Goal: Find specific page/section: Find specific page/section

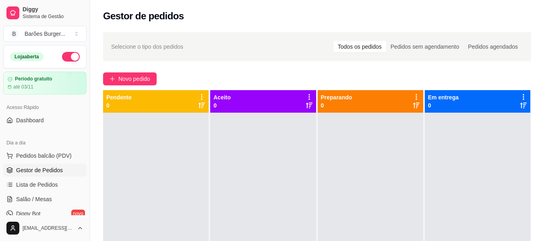
click at [238, 17] on div "Gestor de pedidos" at bounding box center [317, 16] width 428 height 13
click at [22, 118] on span "Dashboard" at bounding box center [30, 120] width 28 height 8
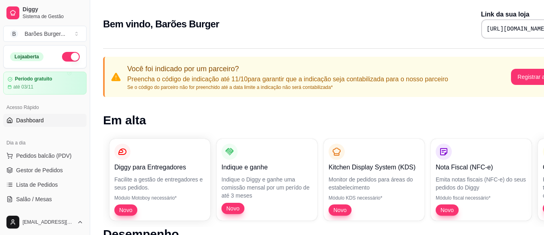
scroll to position [40, 0]
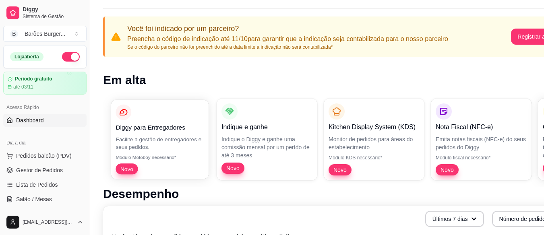
click at [130, 168] on span "Novo" at bounding box center [126, 169] width 19 height 8
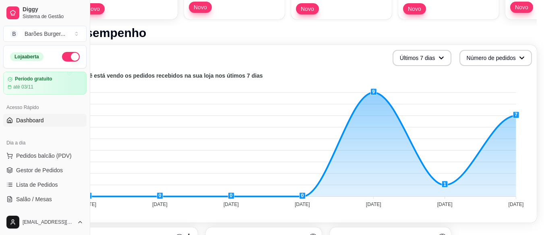
scroll to position [201, 36]
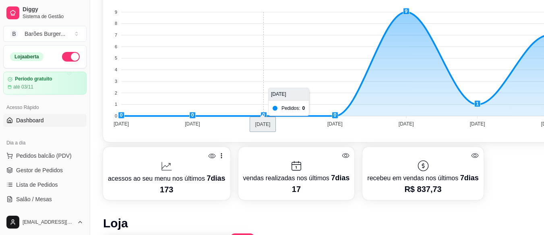
scroll to position [322, 0]
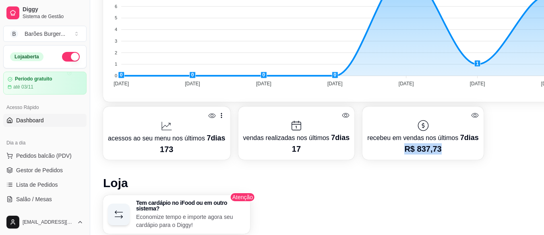
drag, startPoint x: 440, startPoint y: 150, endPoint x: 391, endPoint y: 151, distance: 48.3
click at [391, 151] on p "R$ 837,73" at bounding box center [422, 148] width 111 height 11
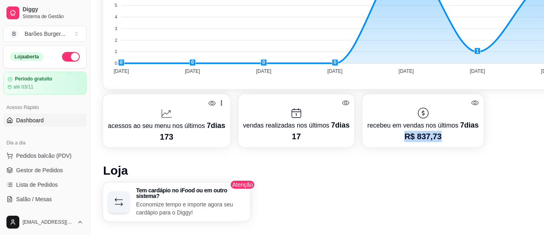
scroll to position [294, 0]
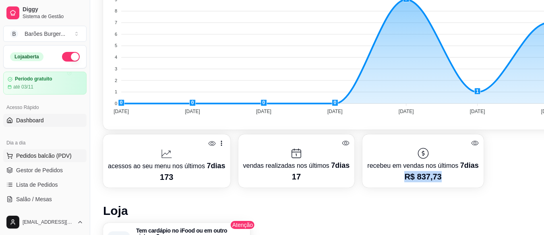
click at [46, 157] on span "Pedidos balcão (PDV)" at bounding box center [44, 156] width 56 height 8
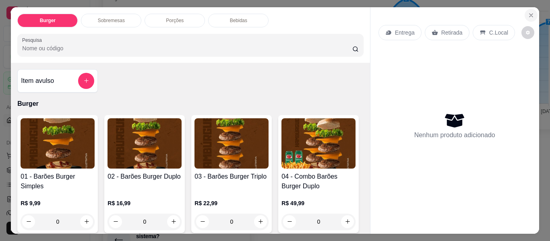
click at [528, 13] on icon "Close" at bounding box center [531, 15] width 6 height 6
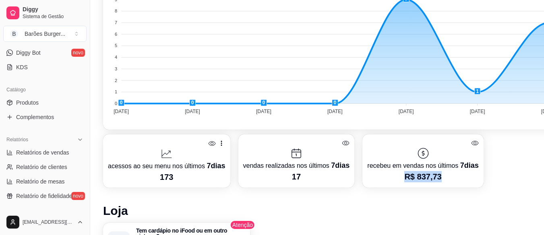
scroll to position [201, 0]
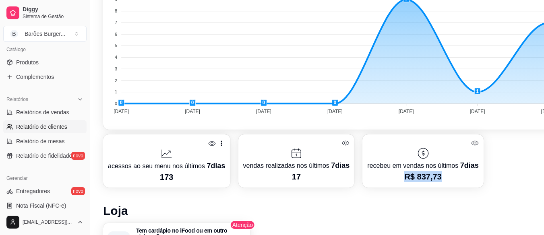
click at [41, 128] on span "Relatório de clientes" at bounding box center [41, 127] width 51 height 8
select select "30"
select select "HIGHEST_TOTAL_SPENT_WITH_ORDERS"
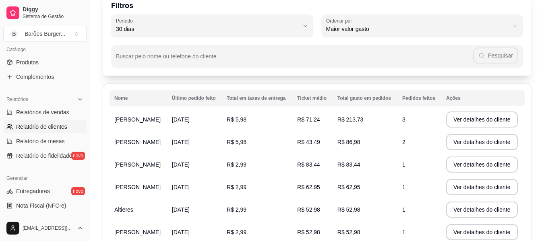
scroll to position [81, 0]
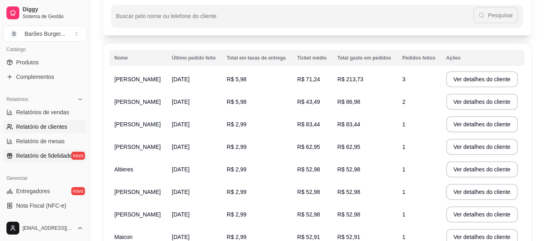
click at [42, 154] on span "Relatório de fidelidade" at bounding box center [44, 156] width 56 height 8
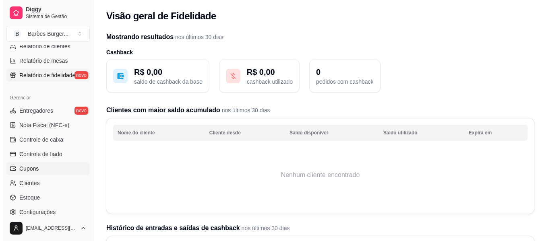
scroll to position [322, 0]
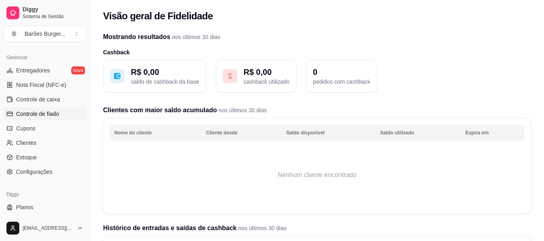
click at [30, 114] on span "Controle de fiado" at bounding box center [37, 114] width 43 height 8
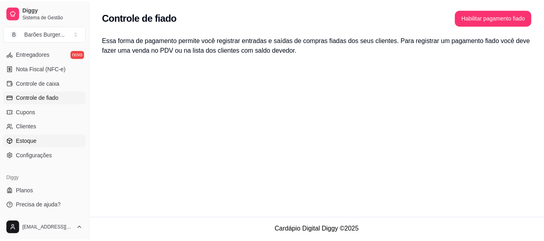
scroll to position [56, 0]
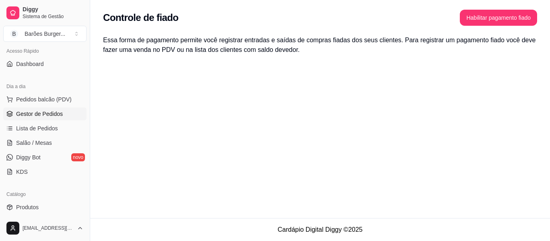
click at [36, 113] on span "Gestor de Pedidos" at bounding box center [39, 114] width 47 height 8
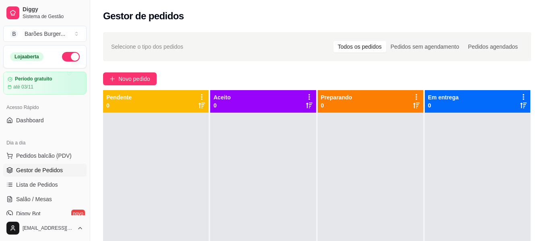
click at [65, 55] on button "button" at bounding box center [71, 57] width 18 height 10
